Goal: Information Seeking & Learning: Check status

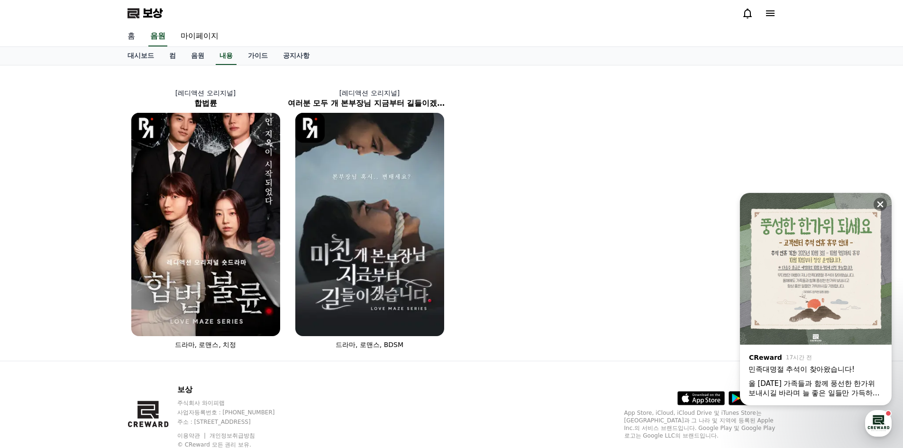
click at [134, 38] on font "홈" at bounding box center [132, 35] width 8 height 9
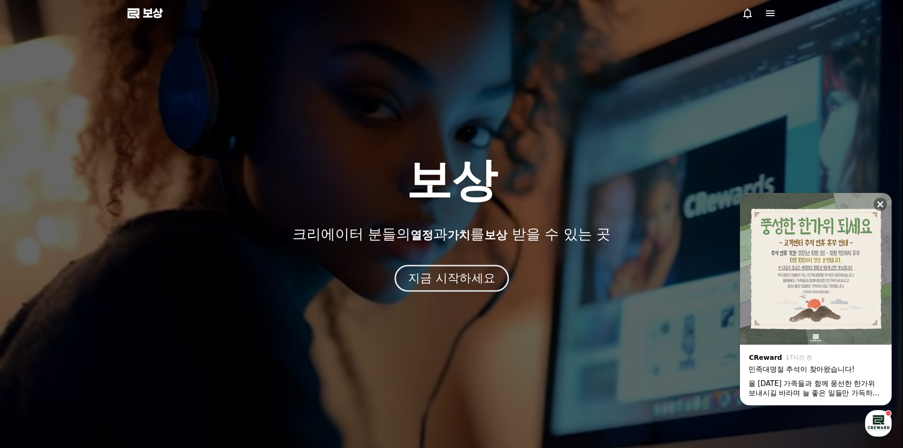
click at [464, 291] on button "지금 시작하세요" at bounding box center [451, 278] width 114 height 27
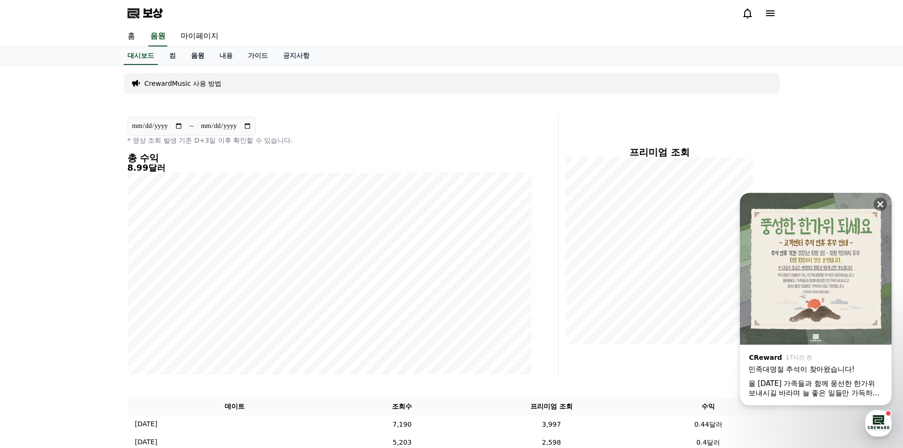
click at [196, 54] on font "음원" at bounding box center [197, 56] width 13 height 8
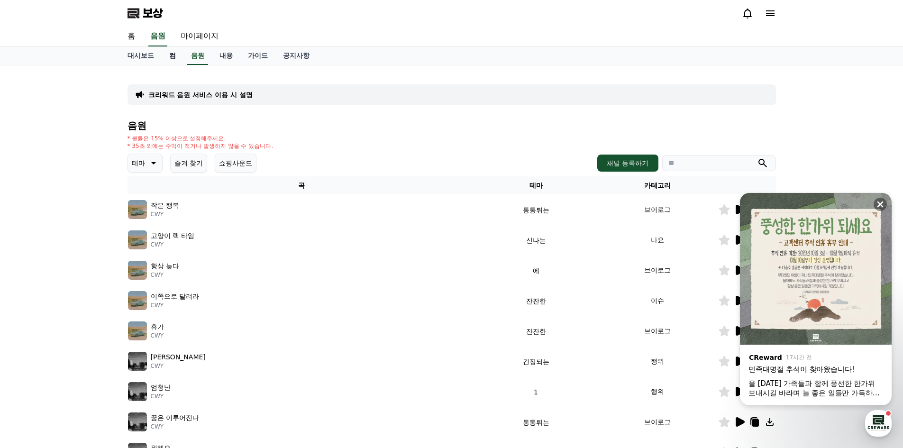
click at [177, 55] on link "컴" at bounding box center [173, 56] width 22 height 18
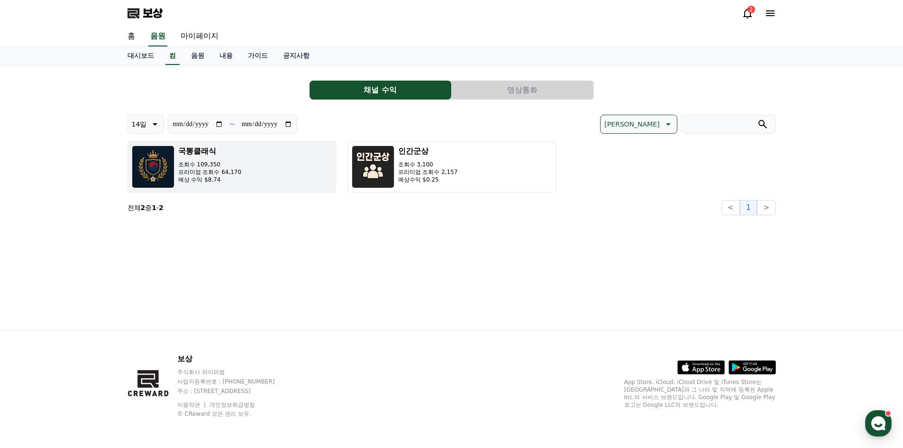
click at [229, 180] on p "예상 수익 $8.74" at bounding box center [210, 180] width 64 height 8
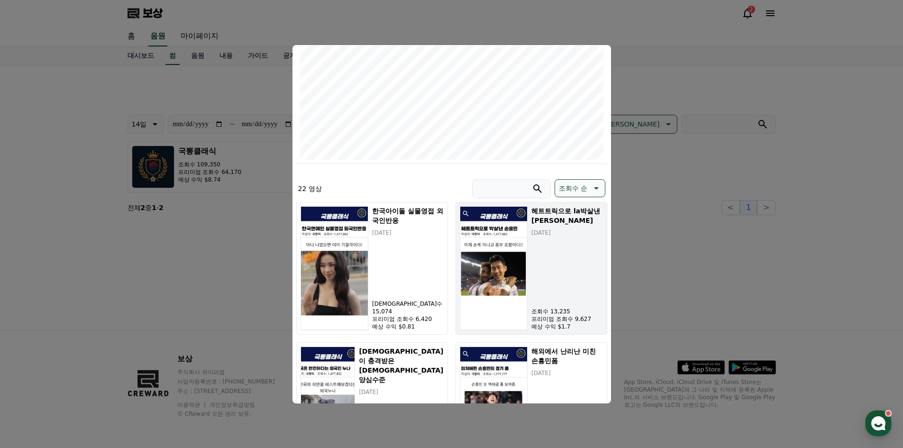
scroll to position [151, 0]
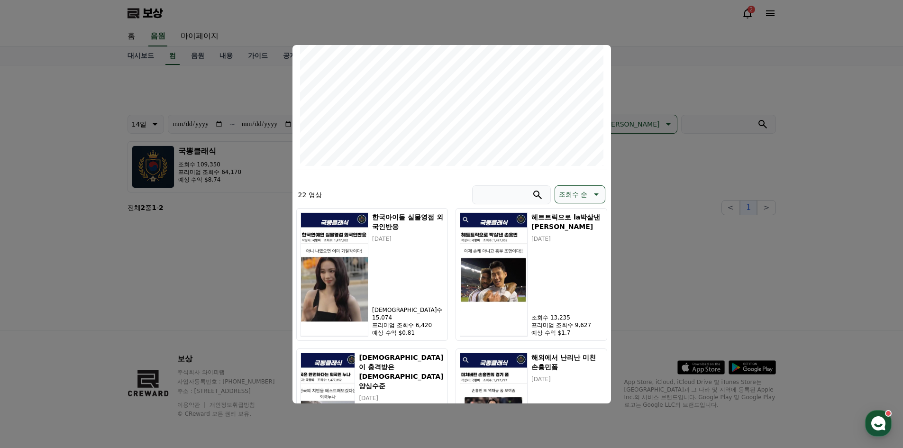
click at [664, 64] on button "모달 닫기" at bounding box center [451, 224] width 903 height 448
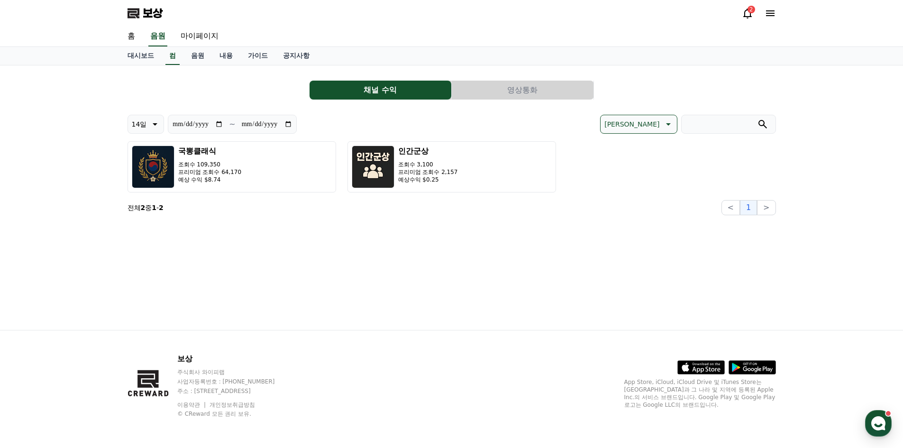
click at [542, 86] on button "영상통화" at bounding box center [523, 90] width 142 height 19
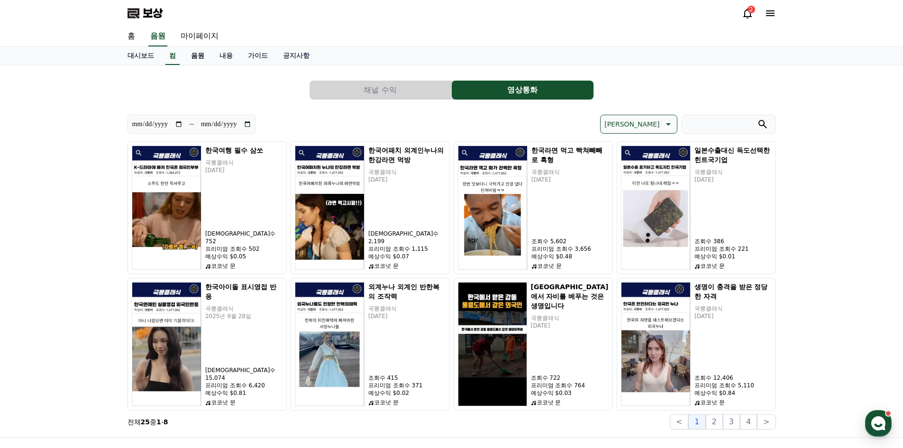
click at [184, 63] on link "음원" at bounding box center [197, 56] width 28 height 18
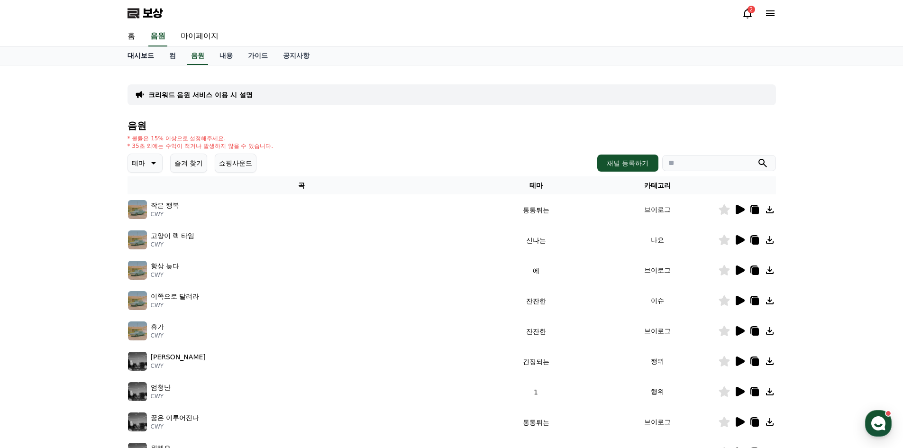
click at [149, 55] on font "대시보드" at bounding box center [141, 56] width 27 height 8
